Goal: Task Accomplishment & Management: Use online tool/utility

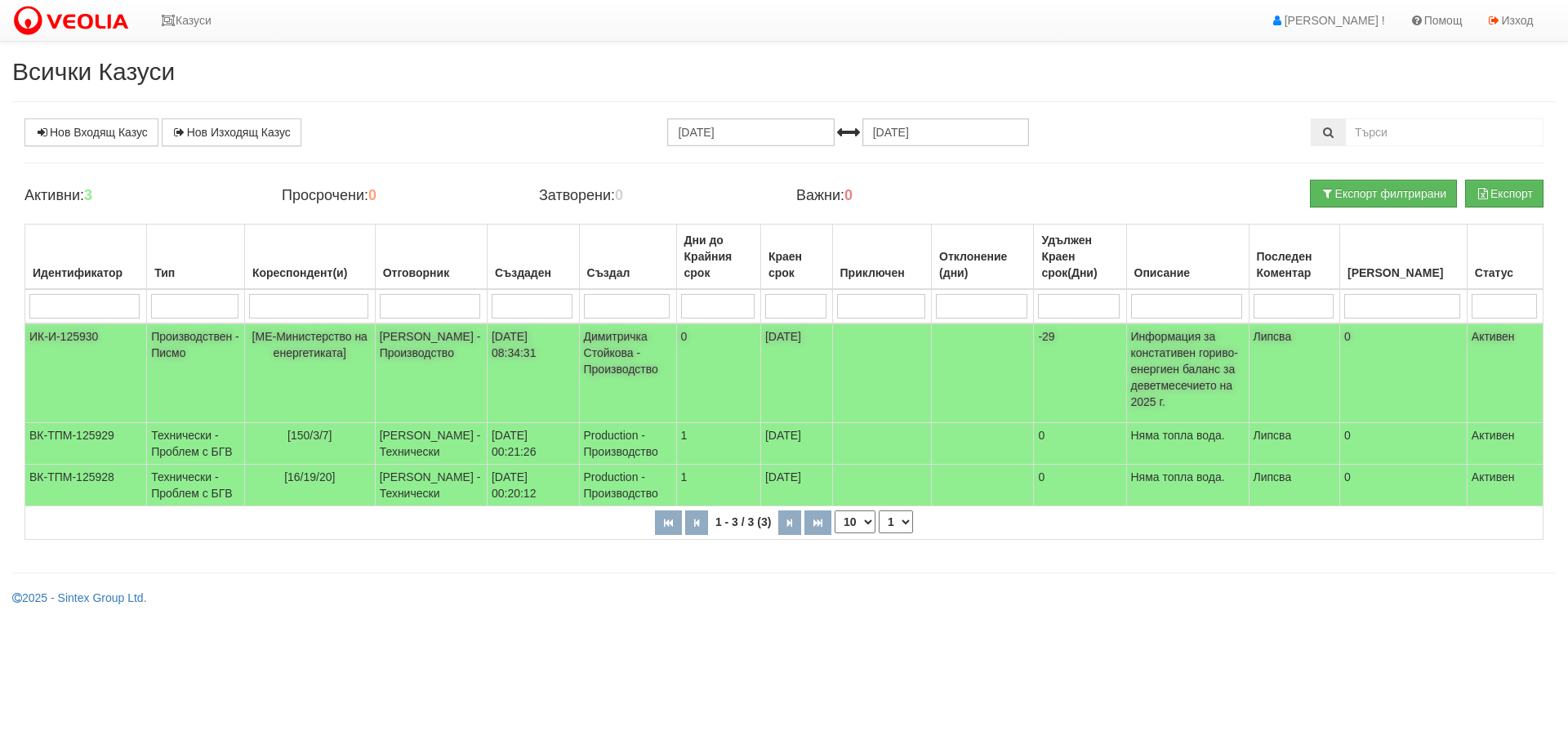
click at [66, 330] on td "ИК-И-125930" at bounding box center [86, 373] width 122 height 99
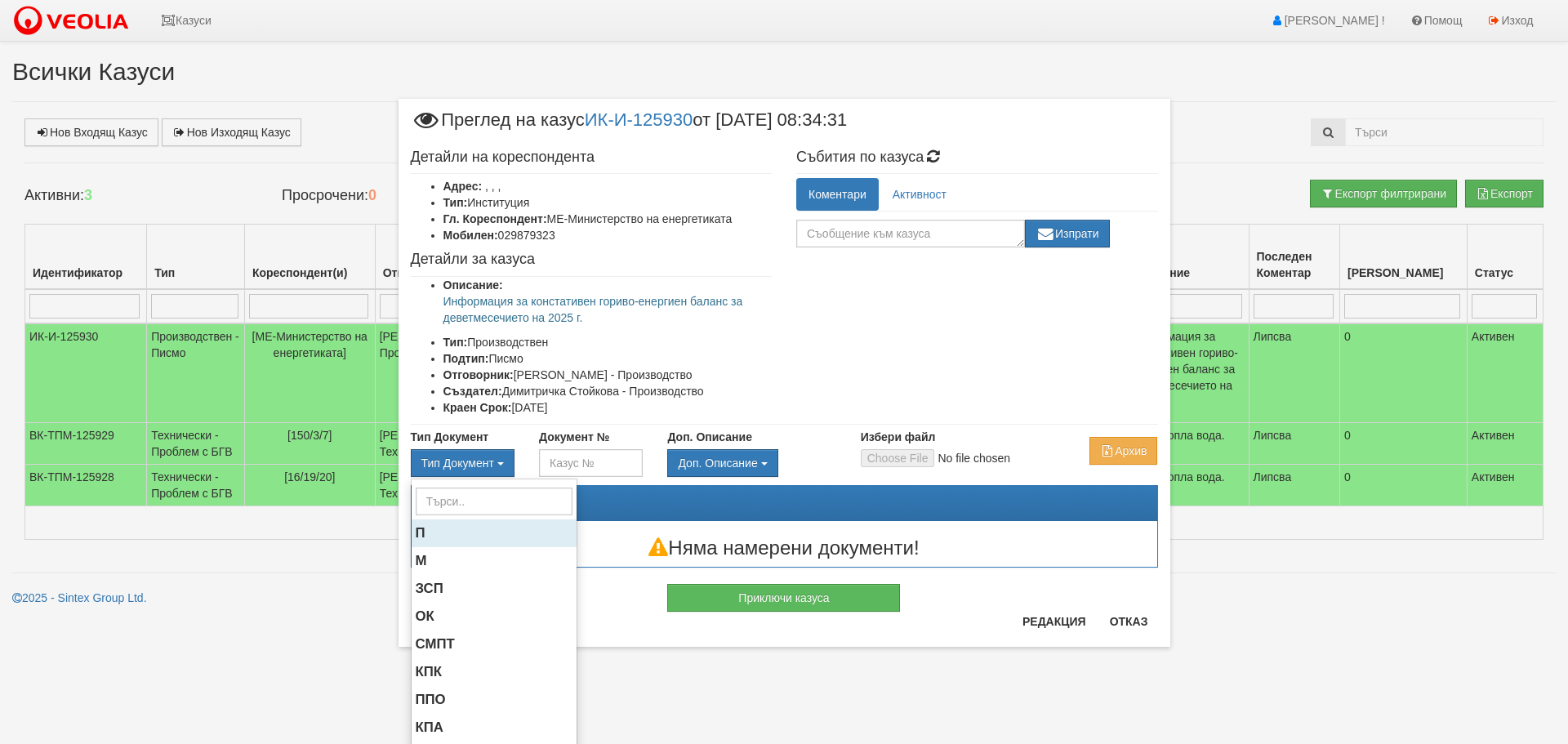
click at [416, 527] on span "П" at bounding box center [420, 533] width 9 height 15
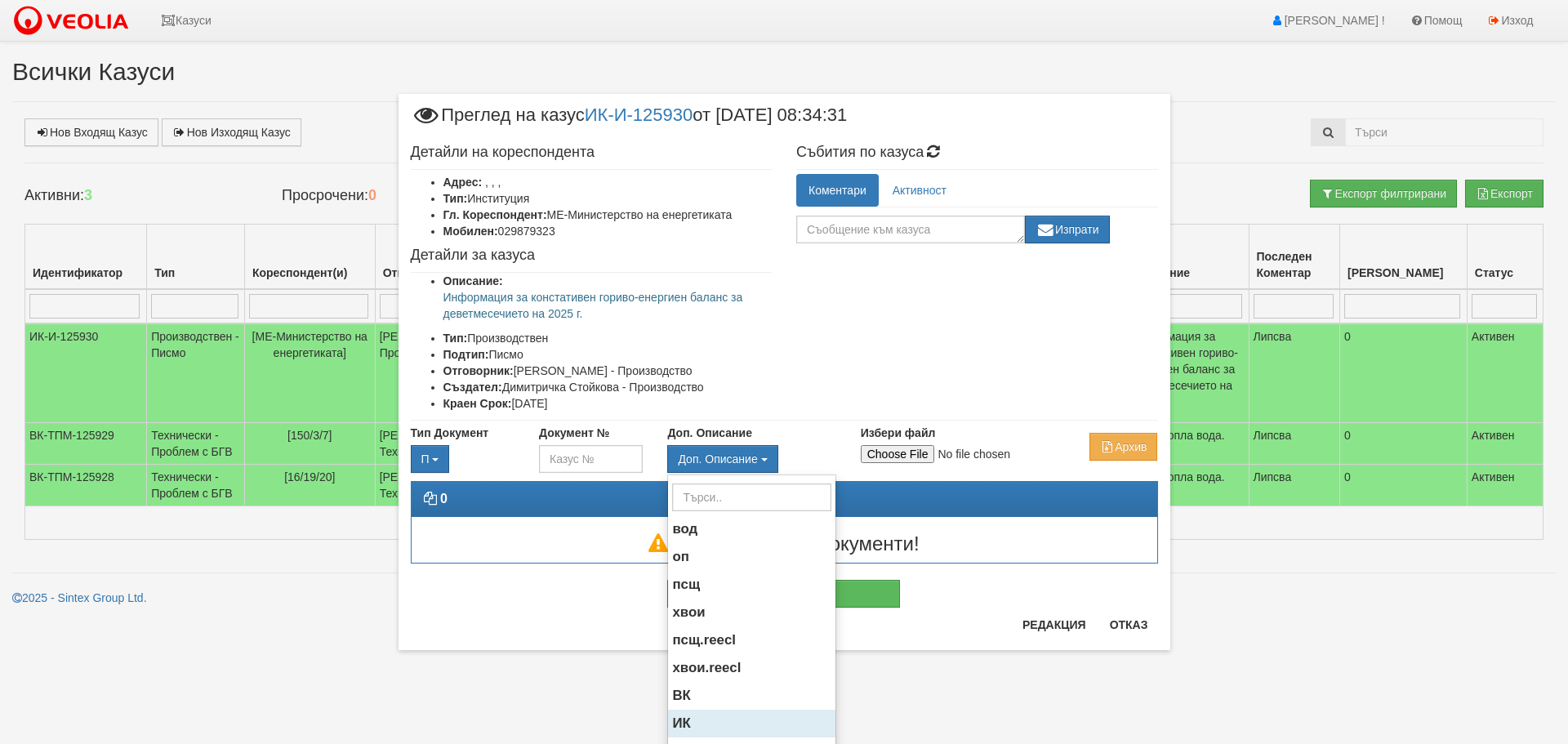
click at [678, 718] on span "ИК" at bounding box center [680, 723] width 18 height 15
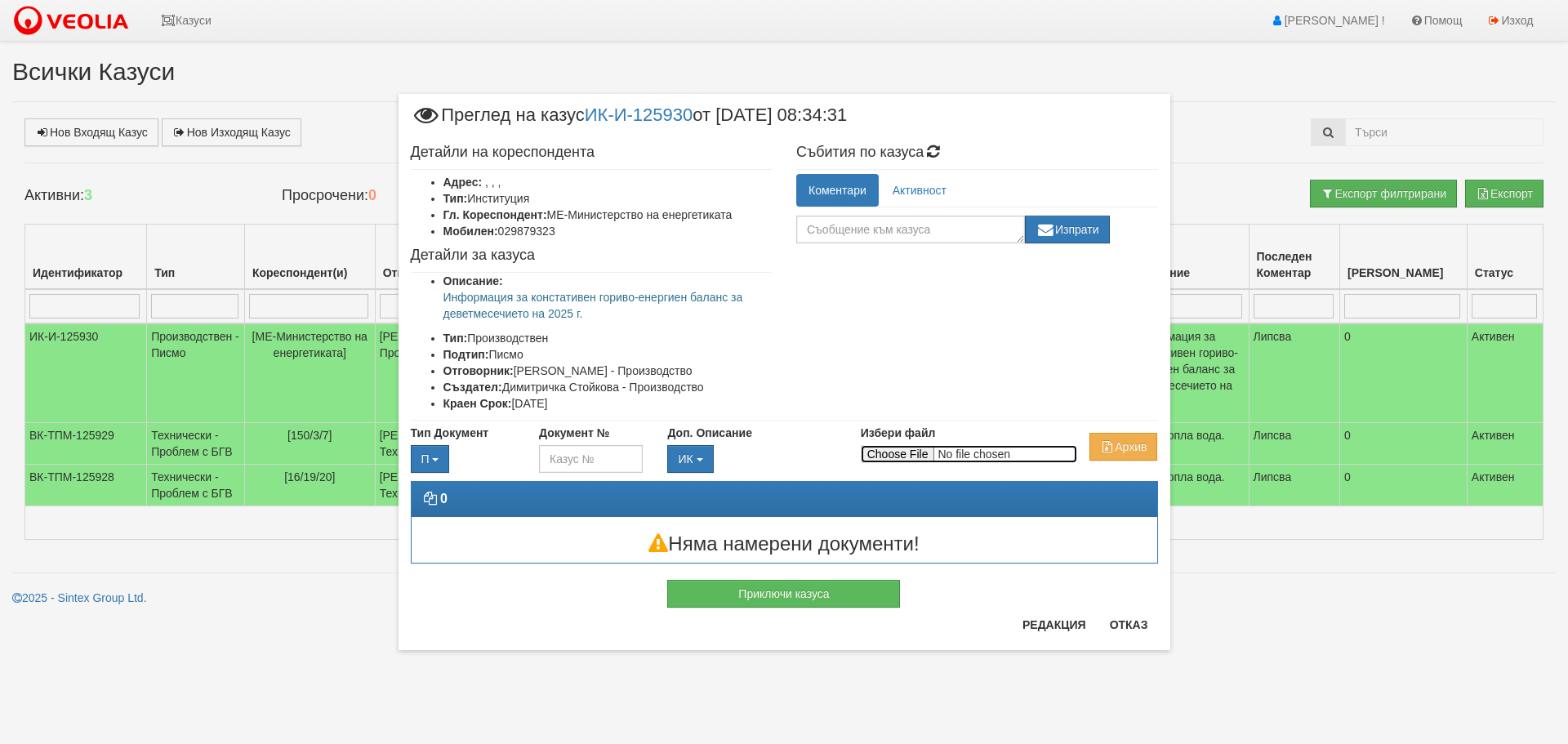
click at [906, 453] on input "Избери файл" at bounding box center [969, 454] width 217 height 18
click at [900, 448] on input "Избери файл" at bounding box center [969, 454] width 217 height 18
click at [906, 451] on div "Избери файл" at bounding box center [944, 443] width 193 height 39
click at [896, 455] on input "Избери файл" at bounding box center [969, 454] width 217 height 18
type input "C:\fakepath\DOC.pdf"
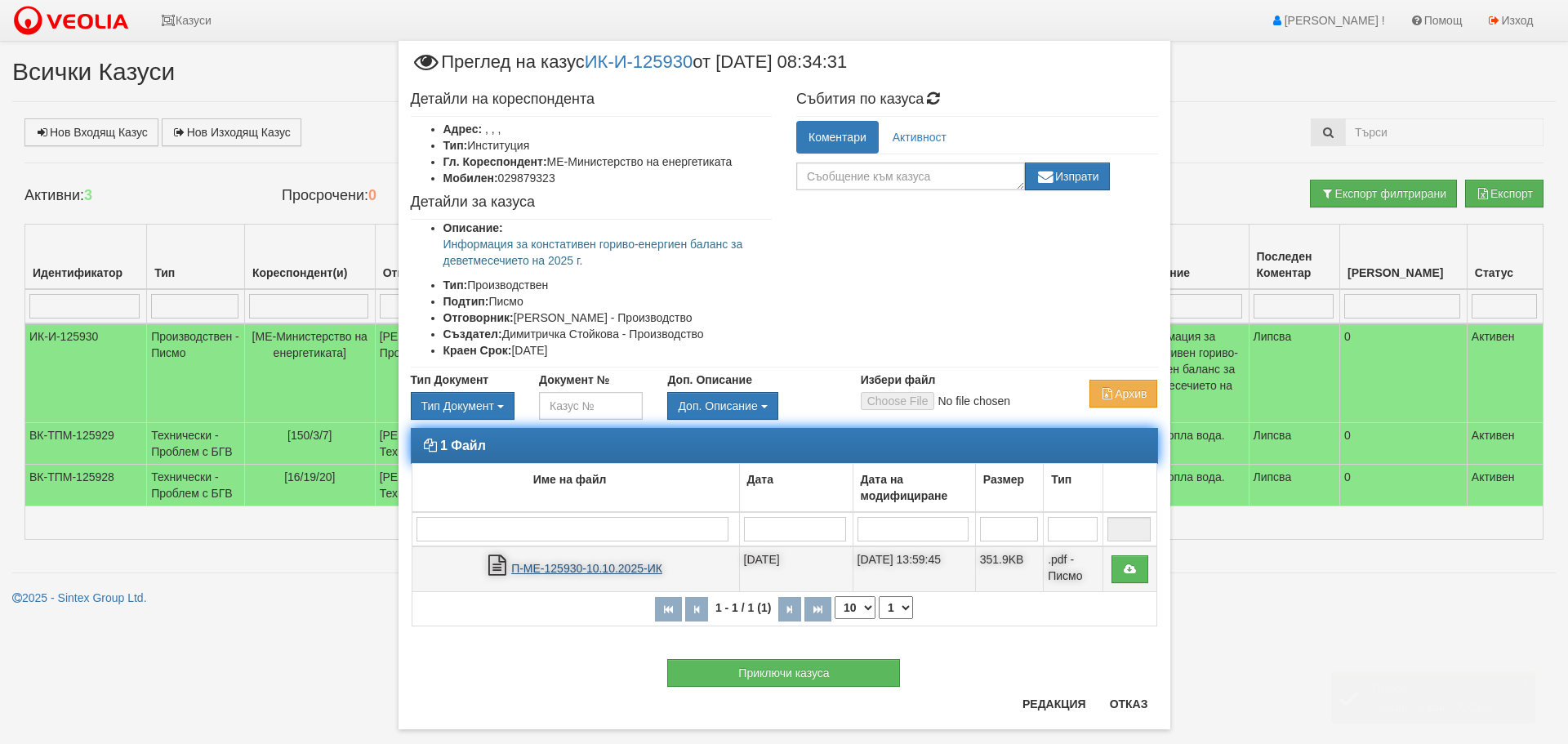
click at [555, 566] on link "П-МЕ-125930-10.10.2025-ИК" at bounding box center [586, 568] width 151 height 13
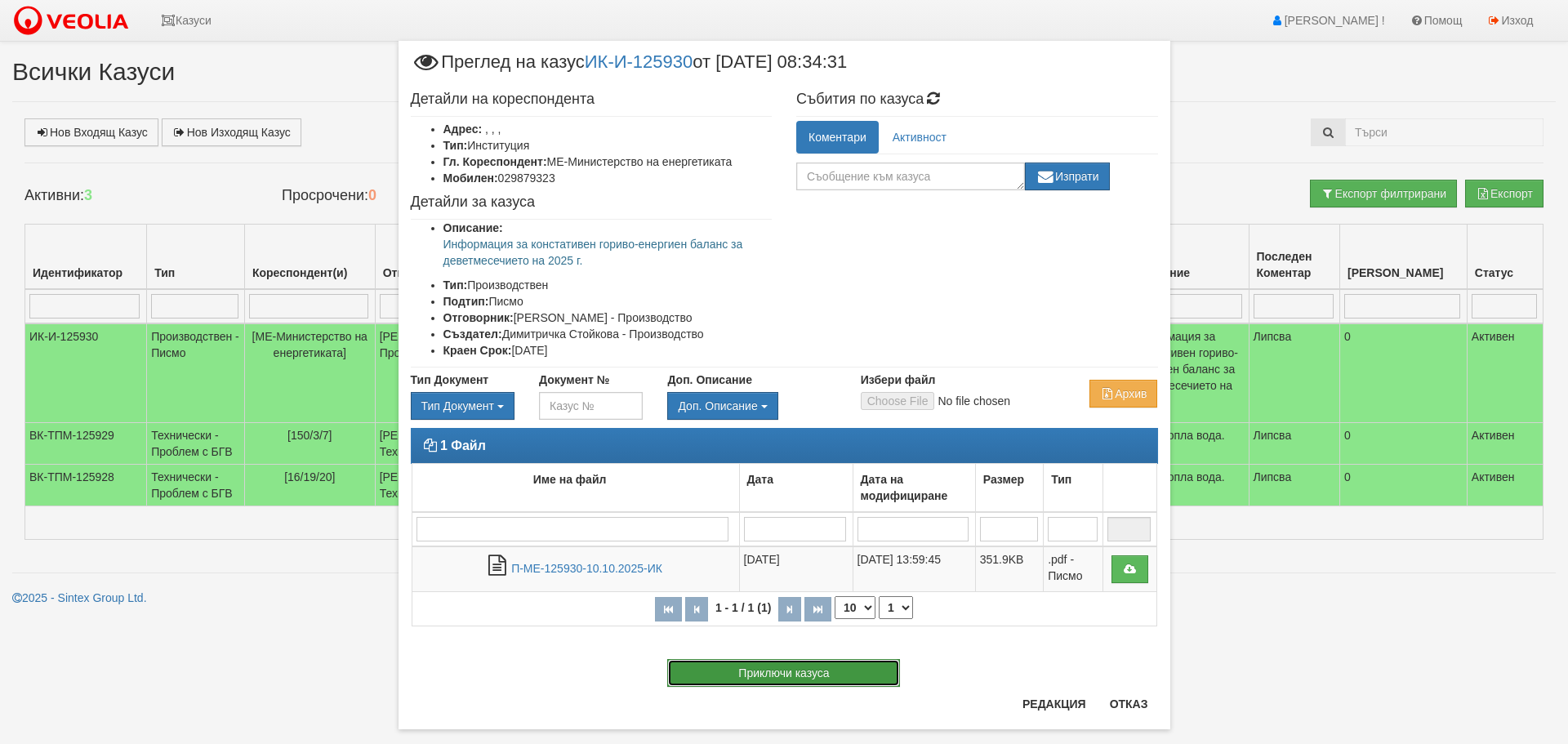
click at [783, 667] on button "Приключи казуса" at bounding box center [783, 673] width 233 height 27
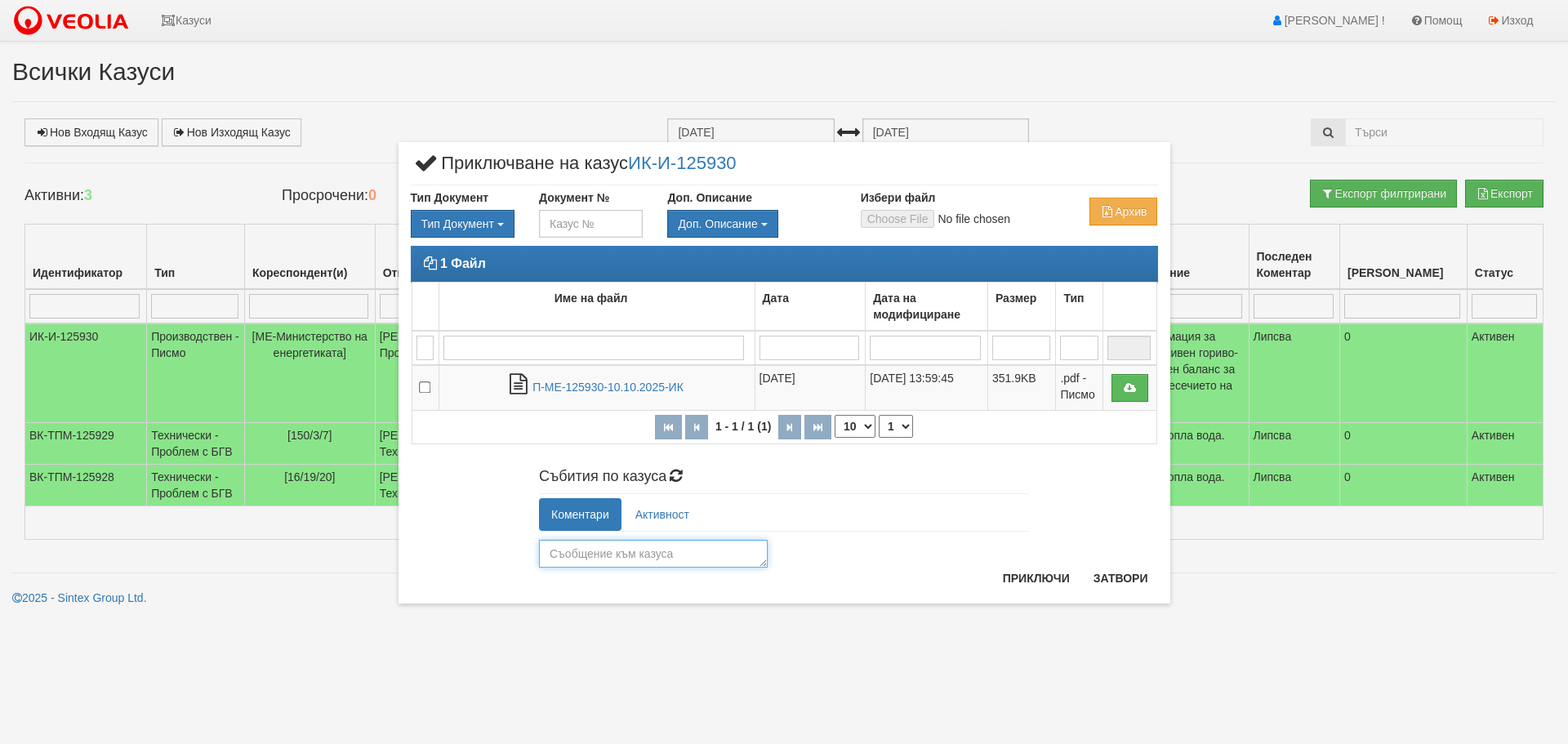
click at [617, 557] on textarea at bounding box center [653, 554] width 229 height 27
type textarea "O"
type textarea "Обработен и изпратен с куриер."
click at [1034, 574] on button "Приключи" at bounding box center [1036, 578] width 86 height 27
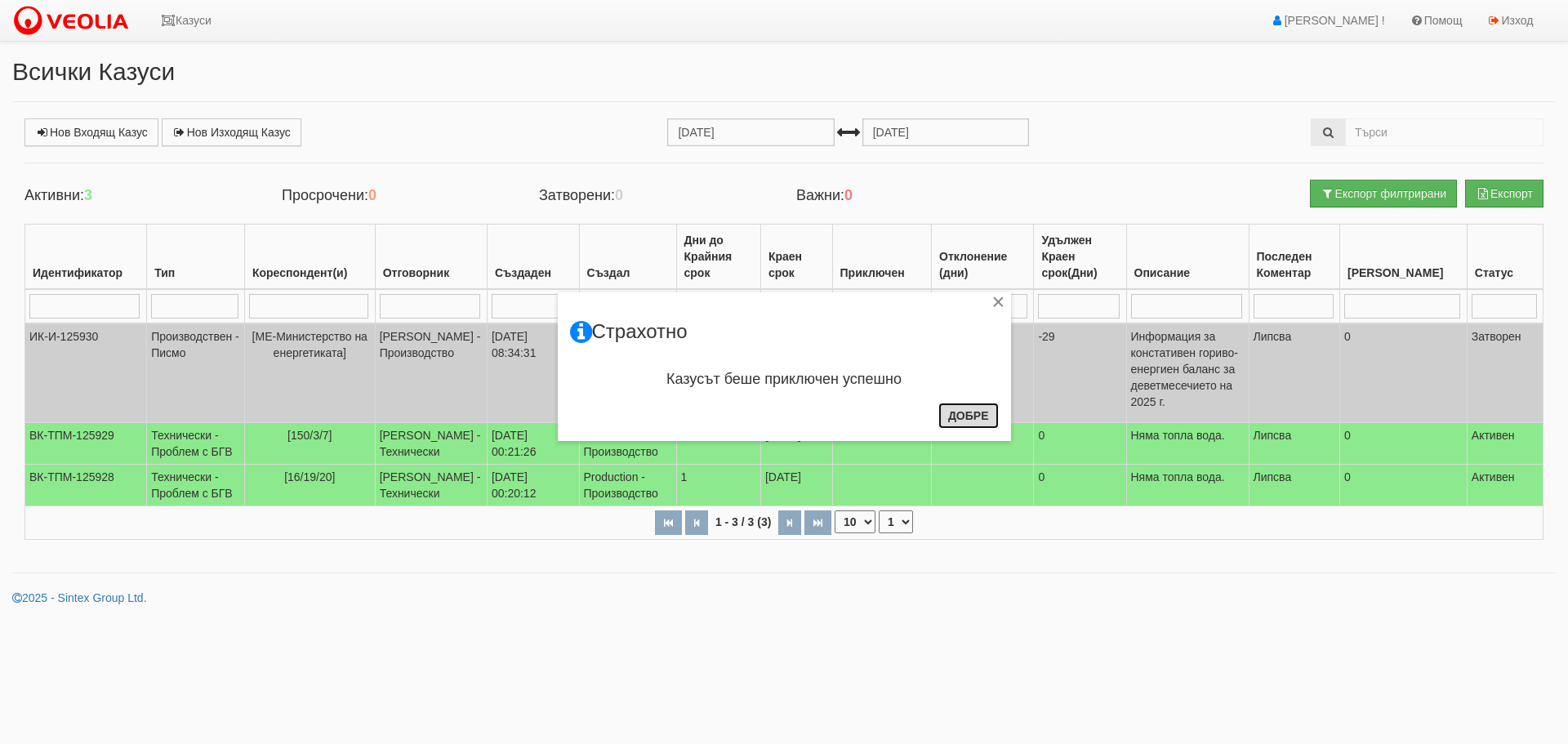
click at [971, 415] on button "Добре" at bounding box center [968, 415] width 61 height 27
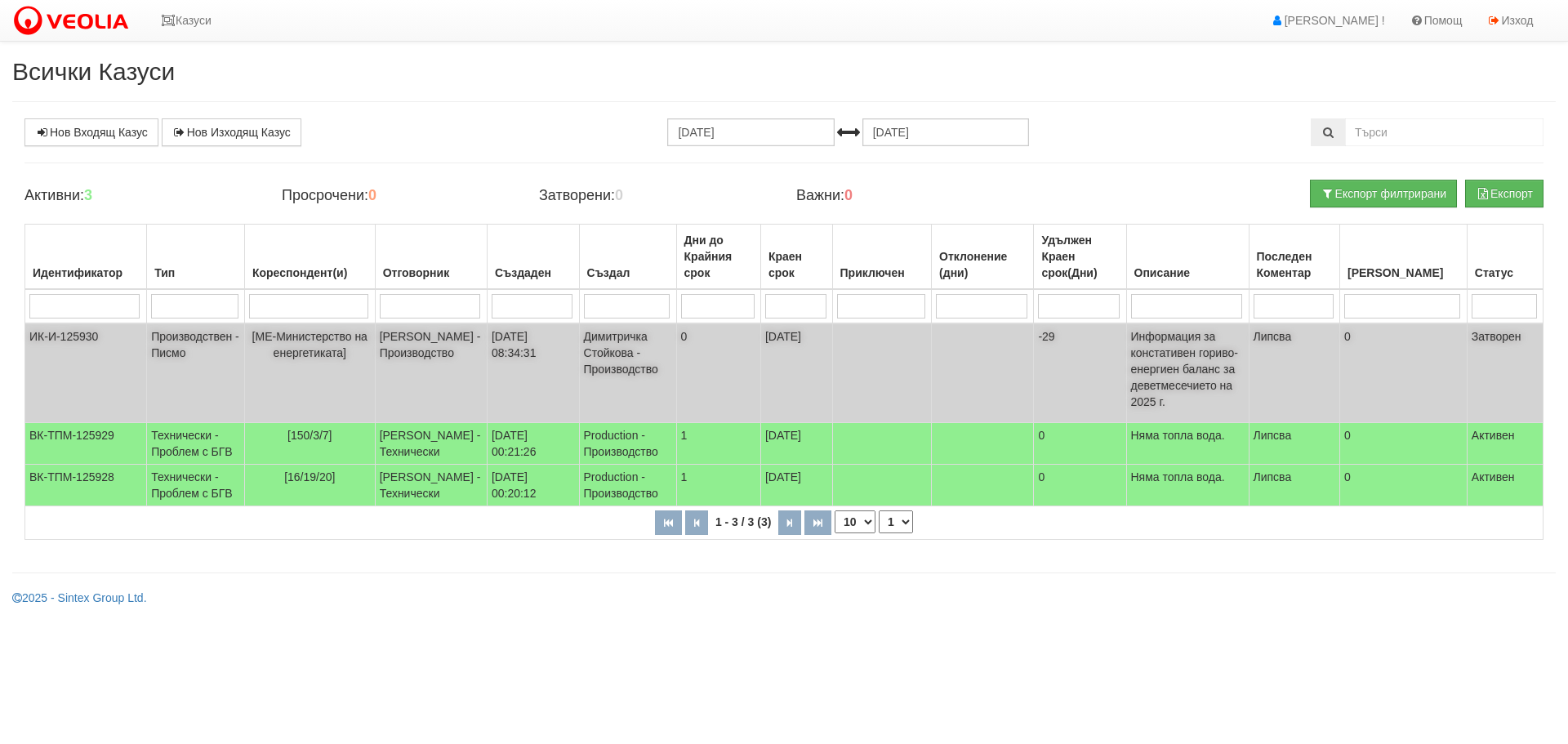
click at [82, 326] on td "ИК-И-125930" at bounding box center [86, 373] width 122 height 99
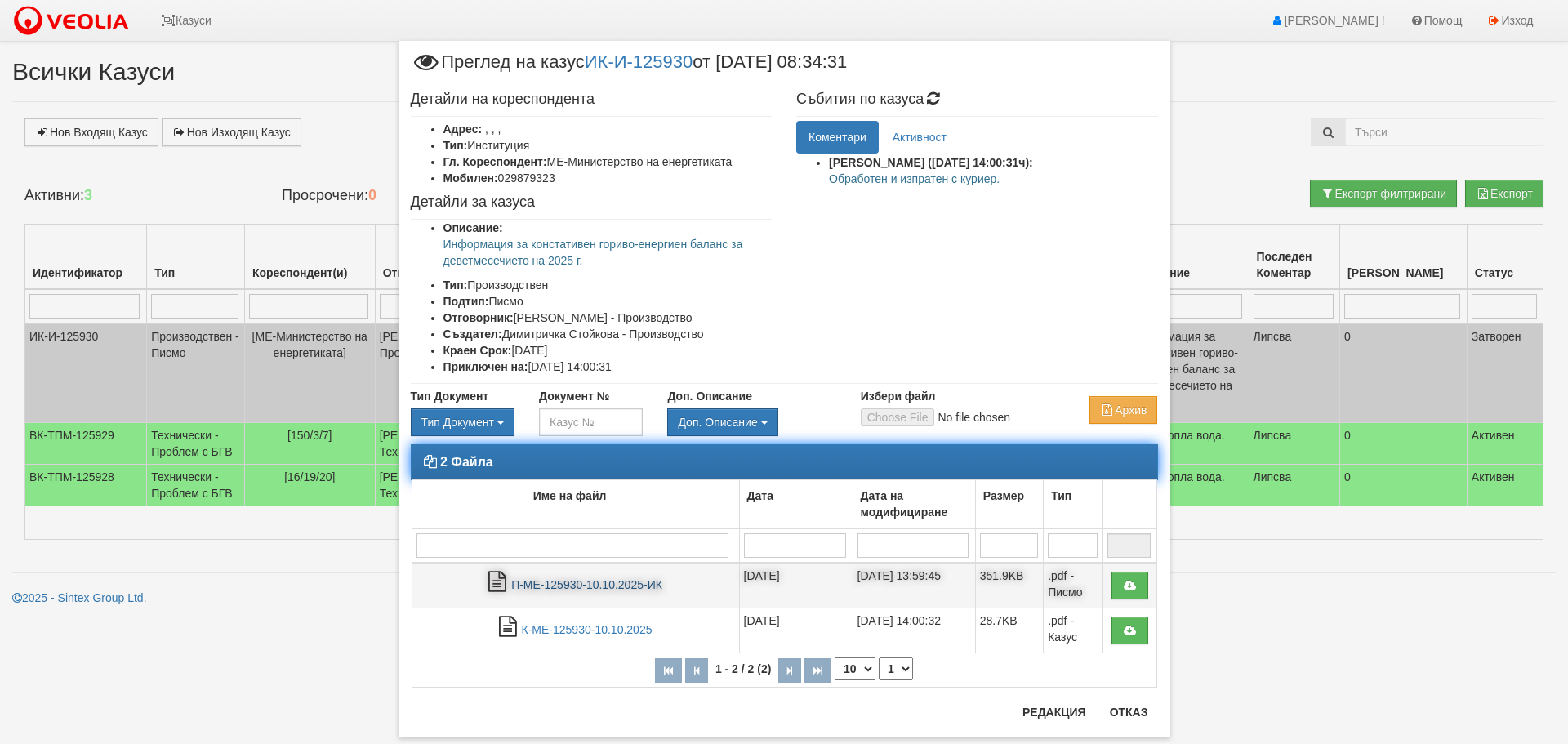
click at [573, 580] on link "П-МЕ-125930-10.10.2025-ИК" at bounding box center [586, 584] width 151 height 13
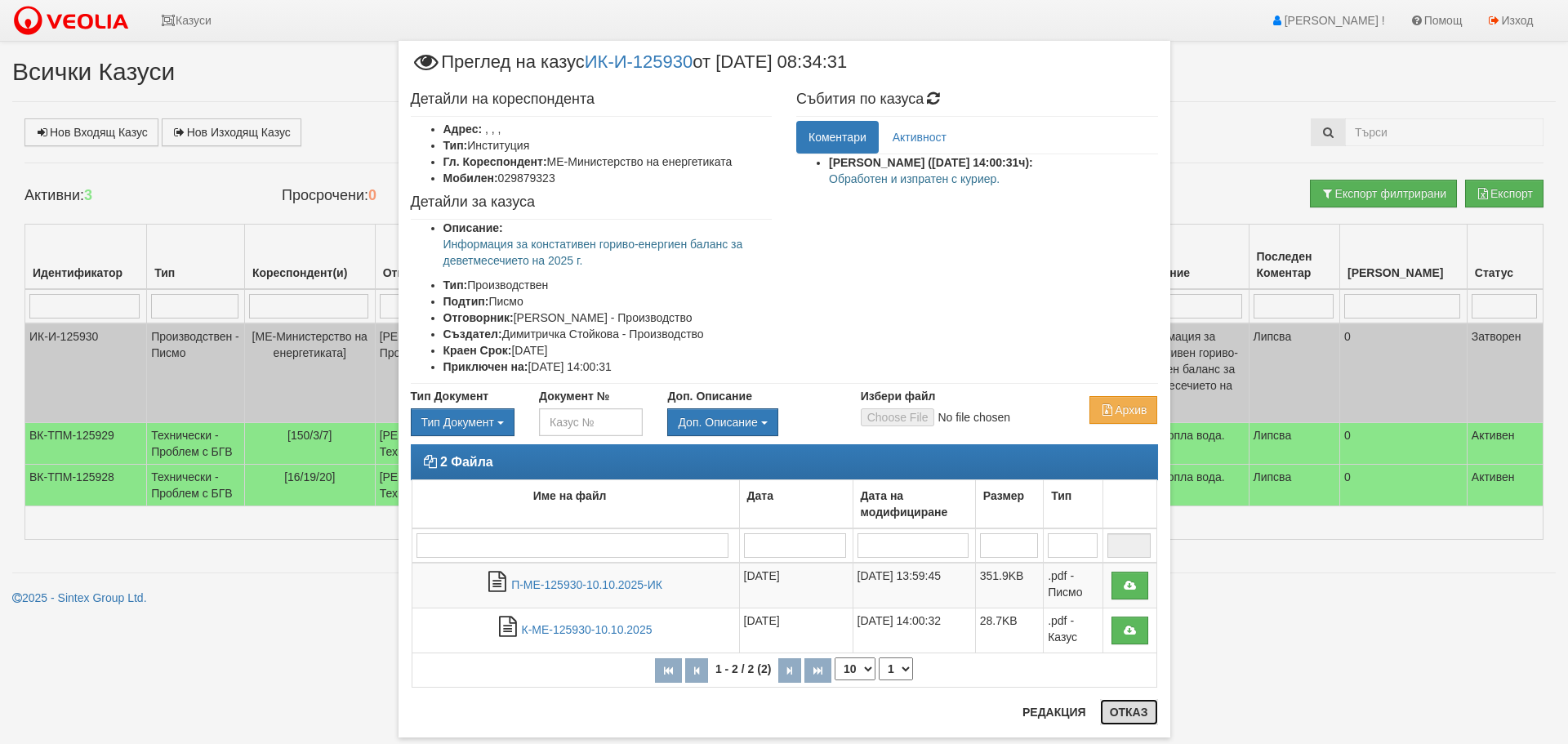
click at [1131, 708] on button "Отказ" at bounding box center [1129, 712] width 58 height 27
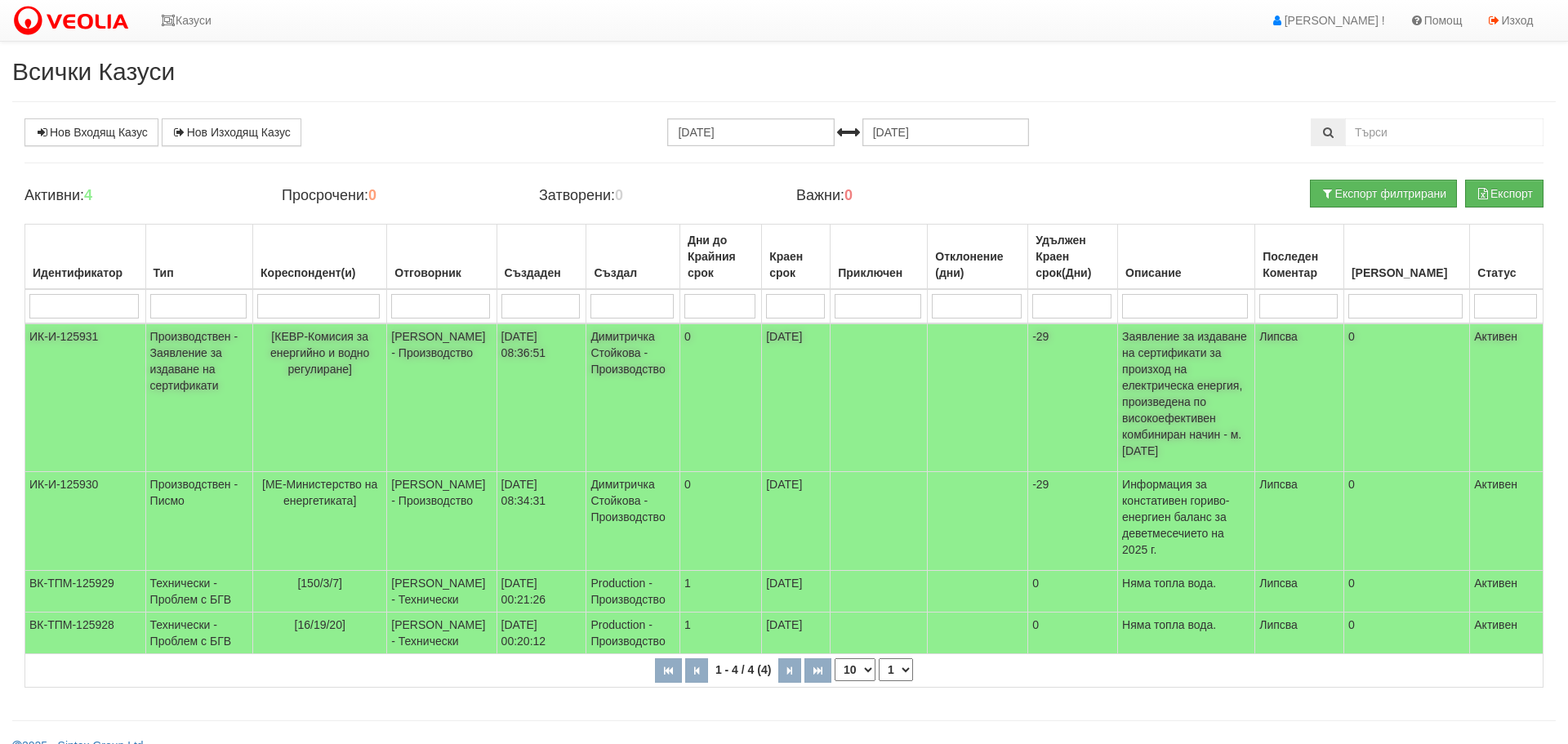
click at [78, 331] on td "ИК-И-125931" at bounding box center [86, 398] width 121 height 149
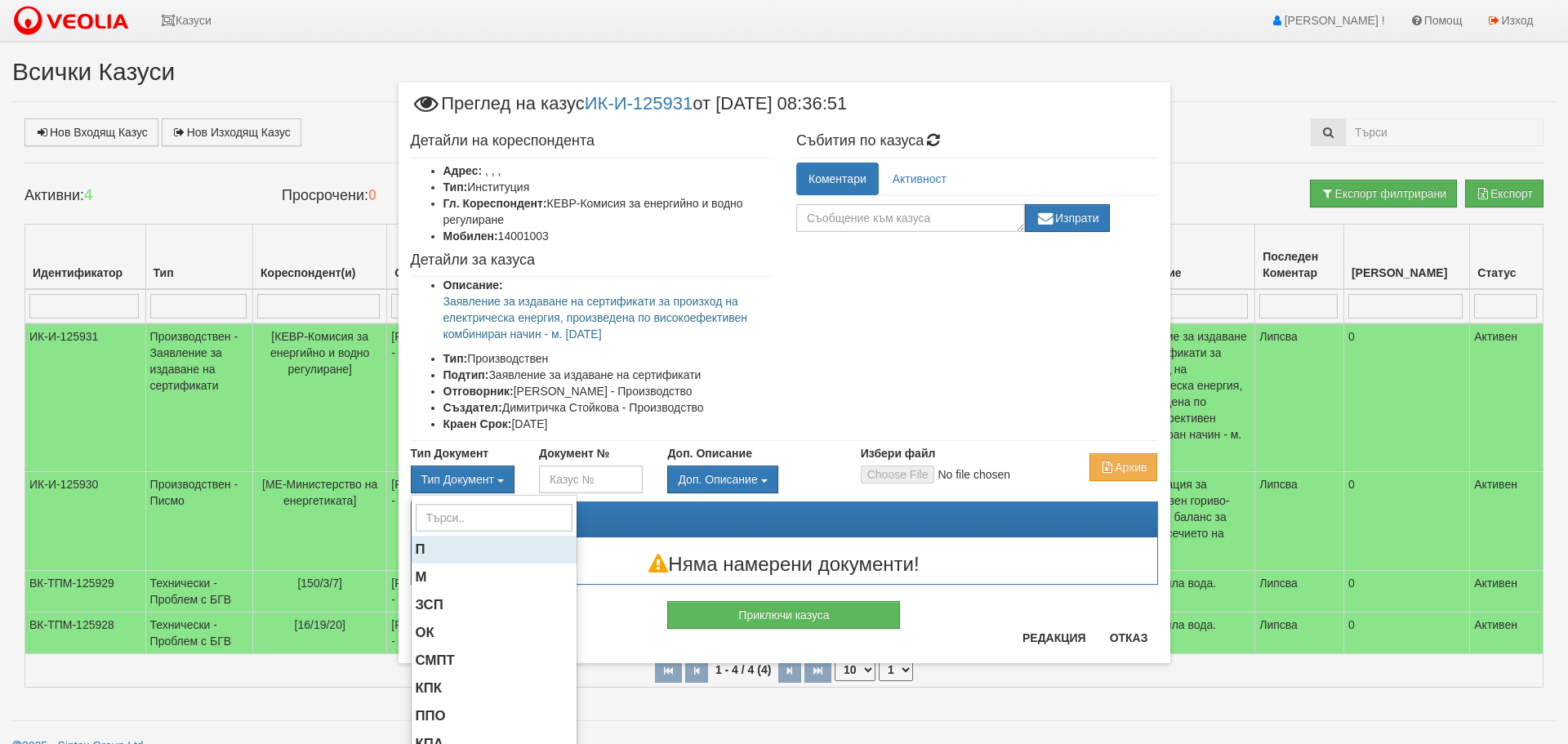
click at [416, 545] on span "П" at bounding box center [420, 550] width 9 height 15
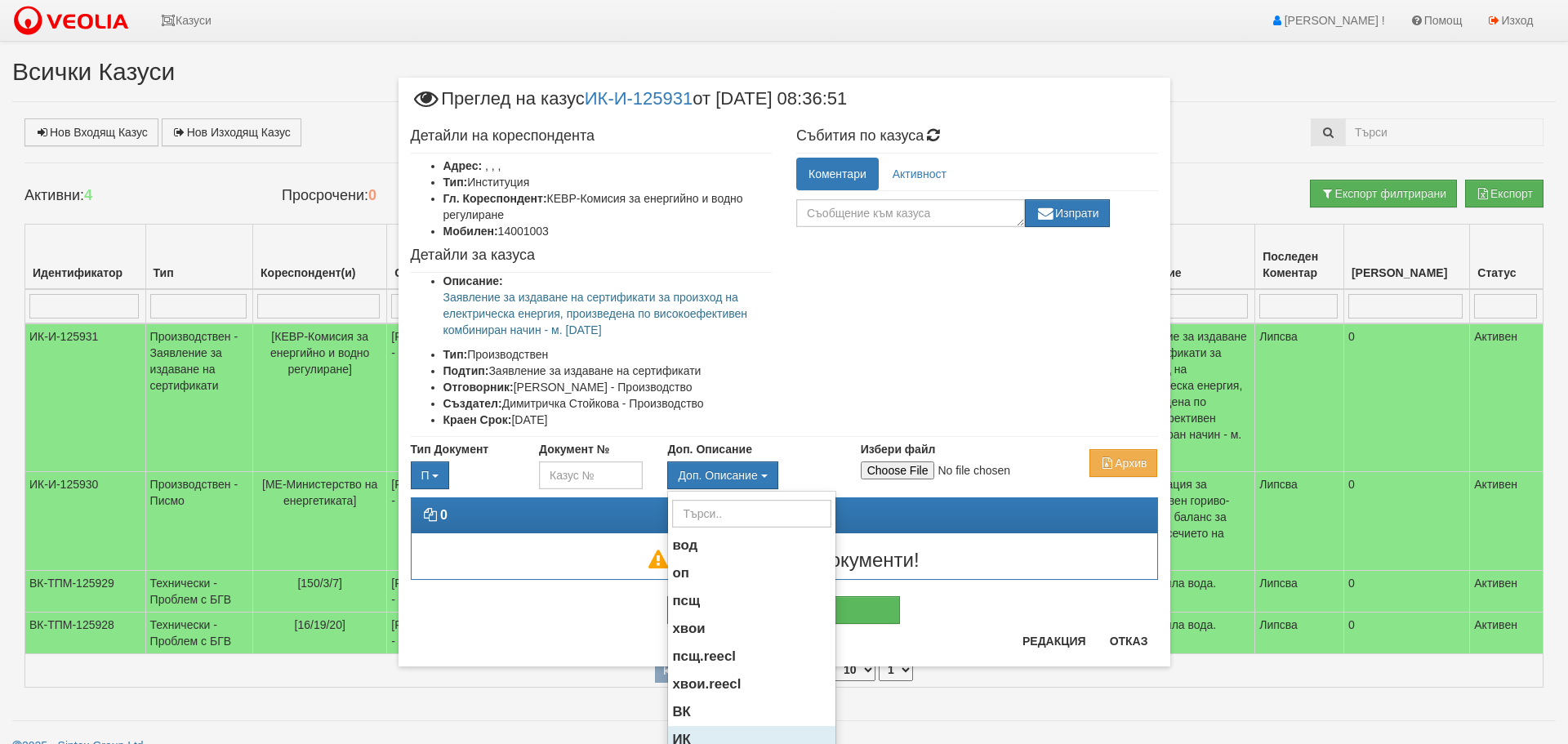
click at [680, 735] on span "ИК" at bounding box center [680, 740] width 18 height 15
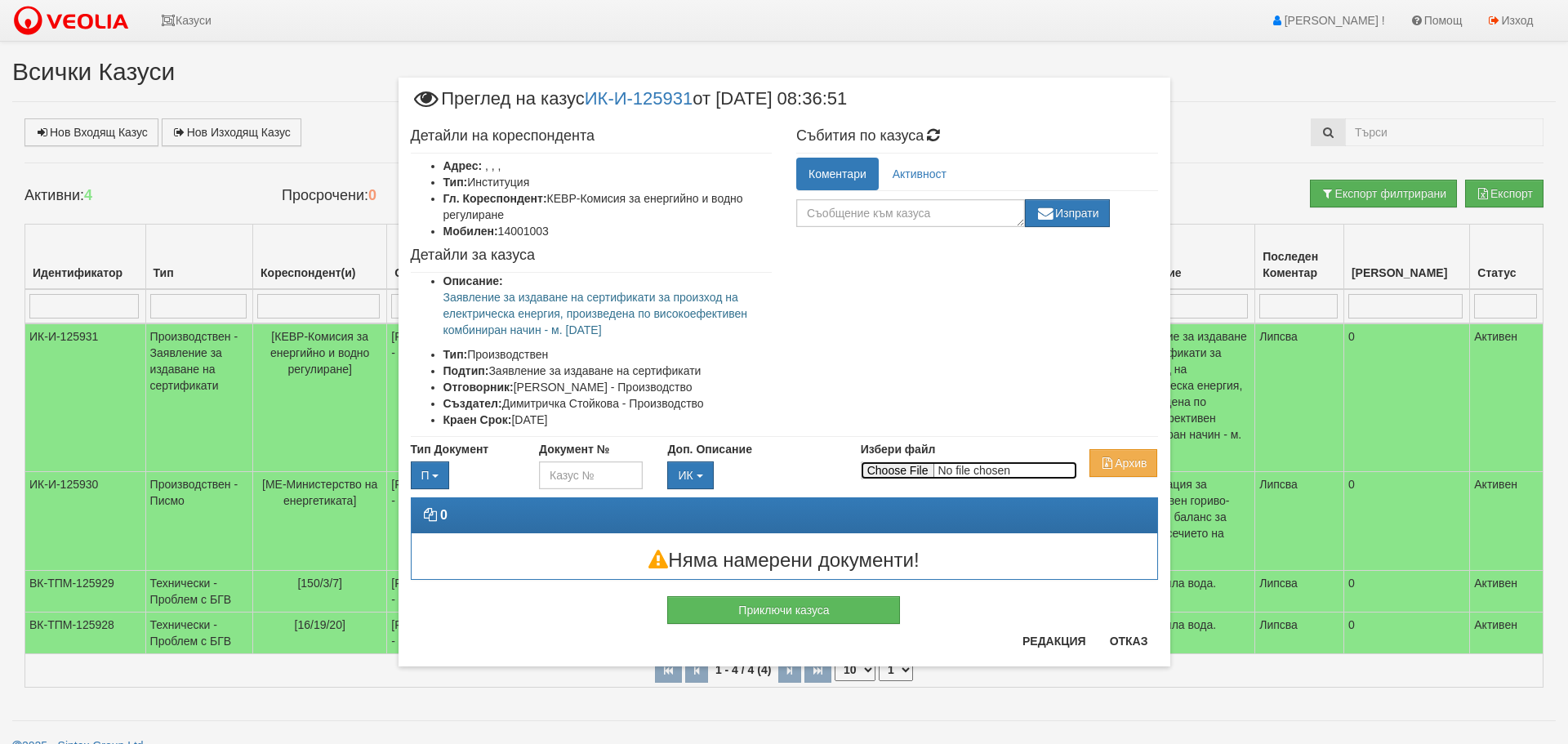
click at [901, 465] on input "Избери файл" at bounding box center [969, 470] width 217 height 18
type input "C:\fakepath\DOC000.pdf"
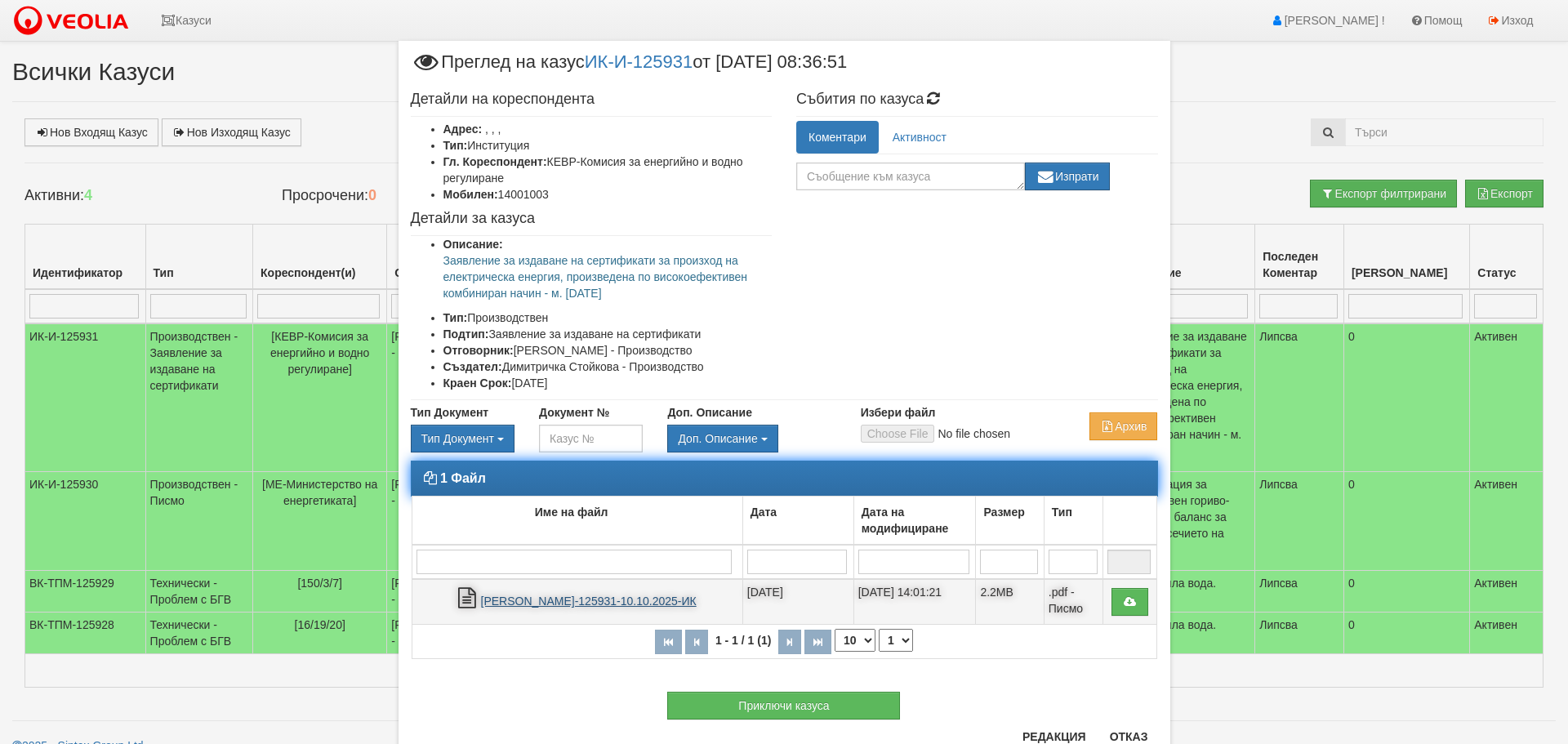
click at [571, 604] on link "П-КЕВР-125931-10.10.2025-ИК" at bounding box center [589, 601] width 216 height 13
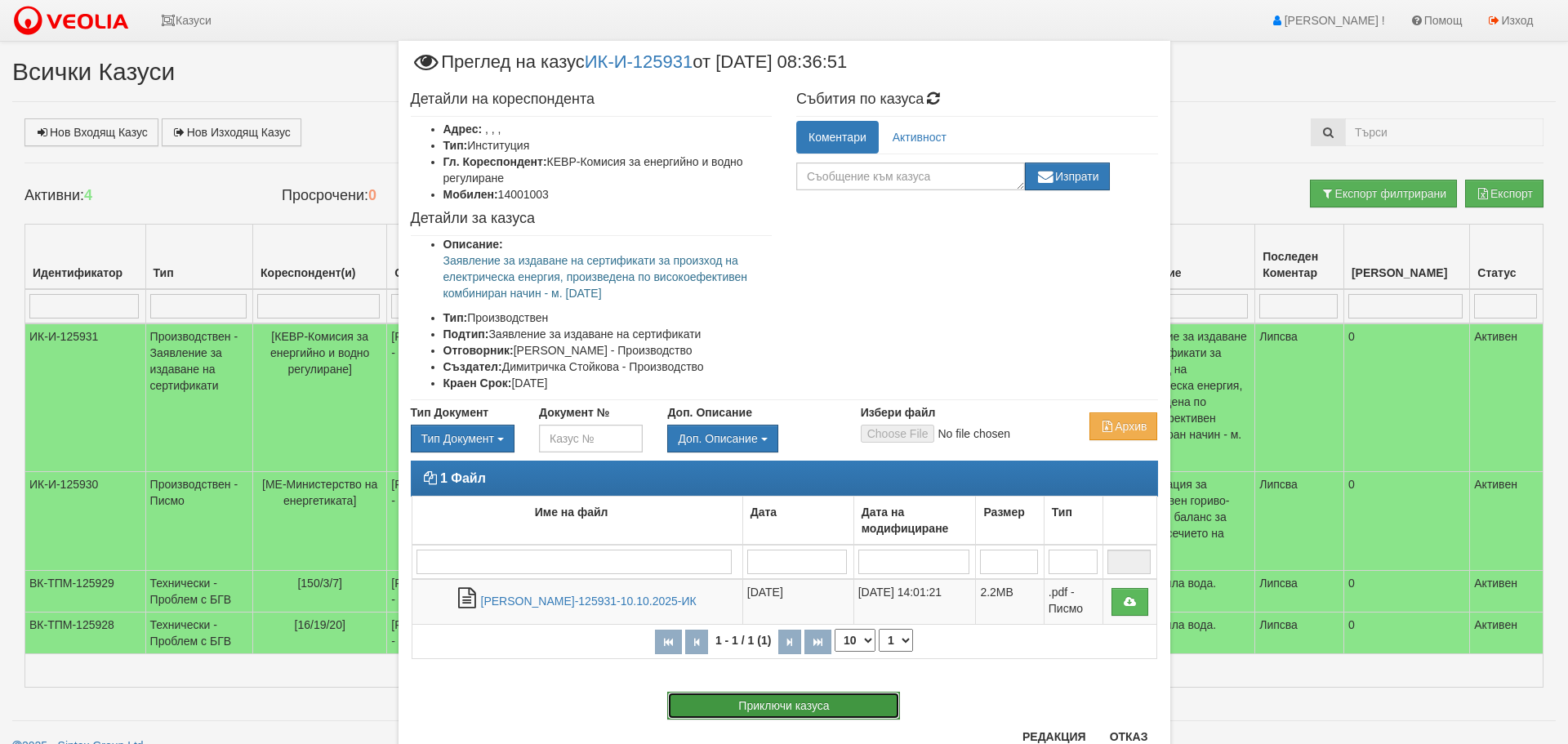
click at [785, 701] on button "Приключи казуса" at bounding box center [783, 705] width 233 height 27
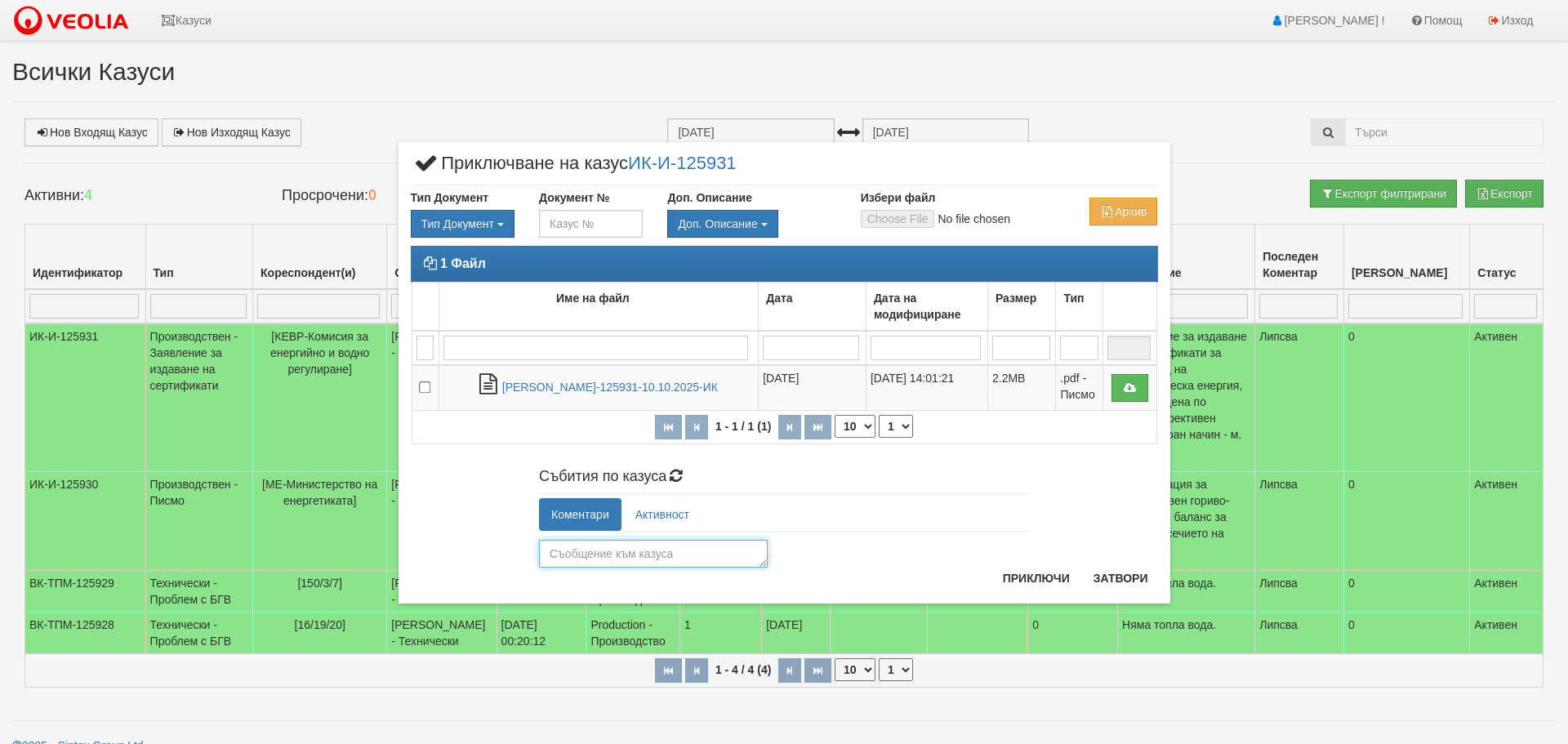
click at [579, 553] on textarea at bounding box center [653, 554] width 229 height 27
type textarea "Обработен и изпратен на имейл адрес."
click at [1035, 573] on button "Приключи" at bounding box center [1036, 578] width 86 height 27
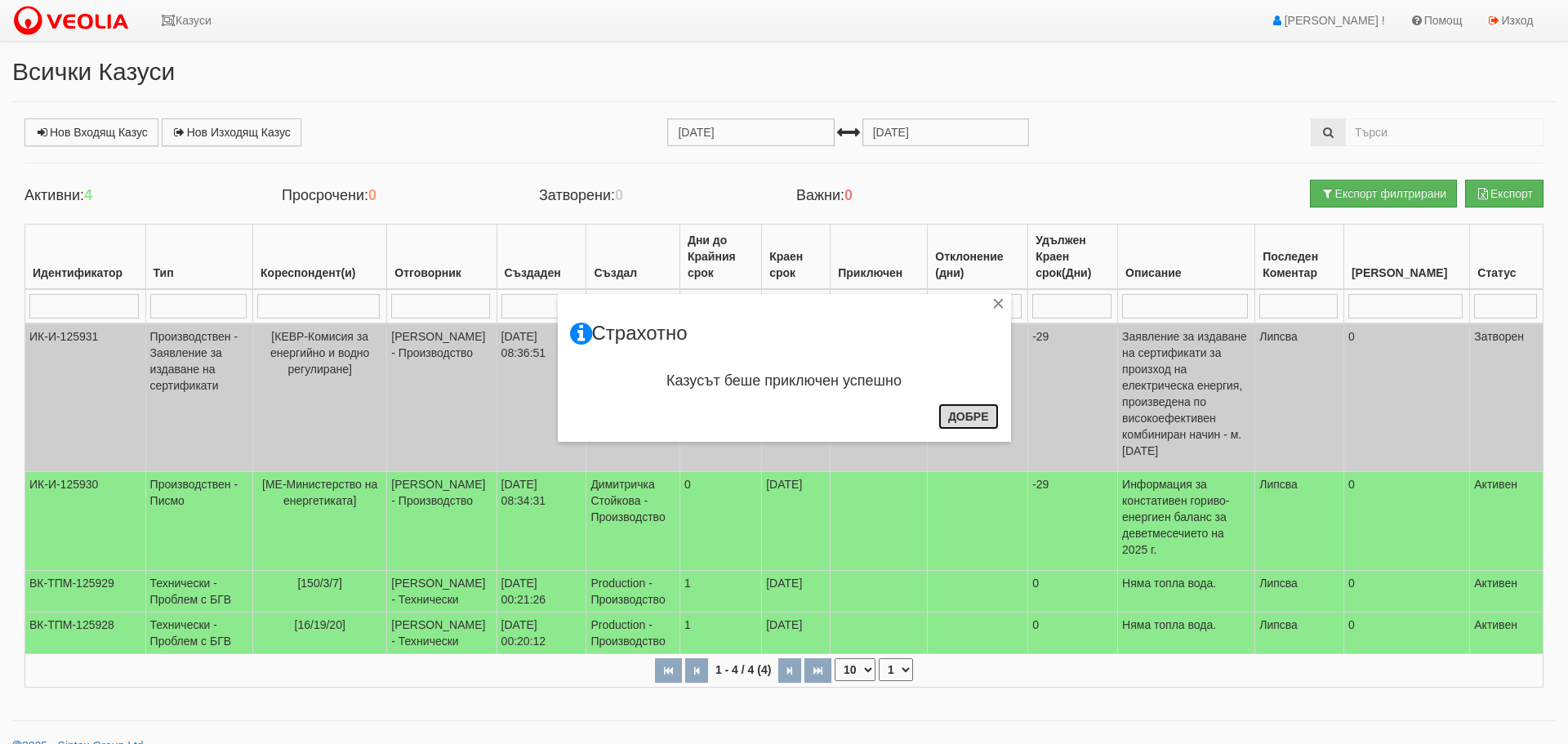
click at [971, 408] on button "Добре" at bounding box center [968, 416] width 61 height 27
